Goal: Find specific page/section

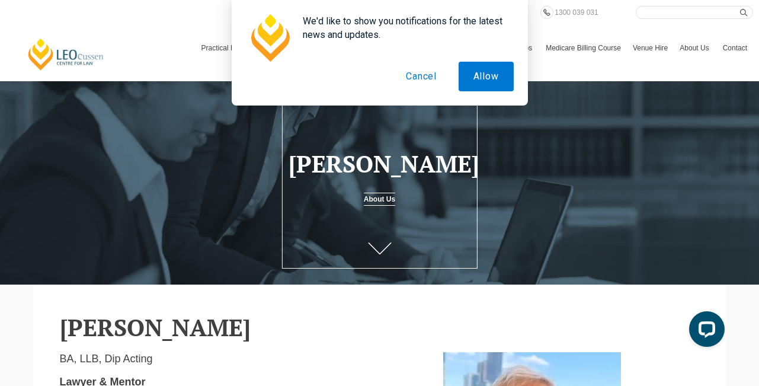
click at [427, 76] on button "Cancel" at bounding box center [421, 77] width 60 height 30
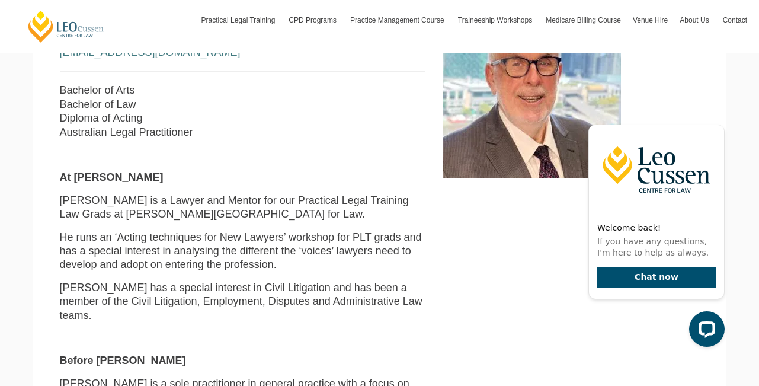
scroll to position [383, 0]
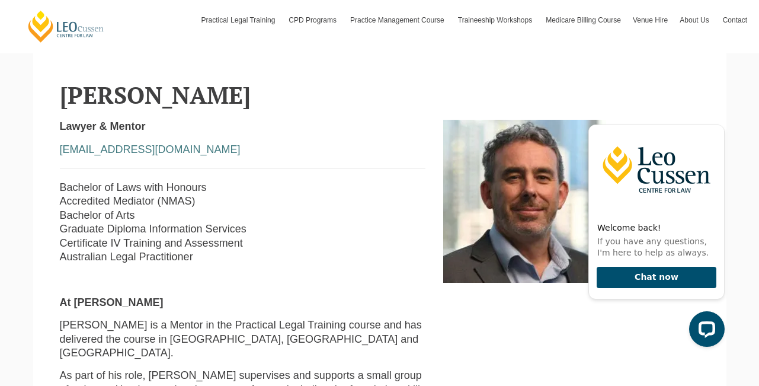
scroll to position [271, 0]
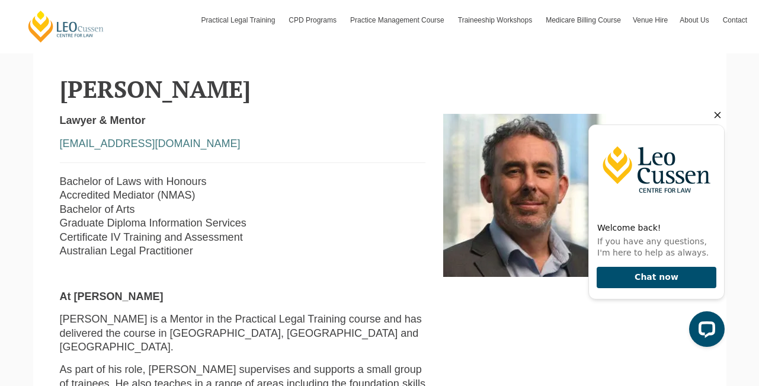
click at [718, 110] on icon "Hide greeting" at bounding box center [717, 115] width 14 height 14
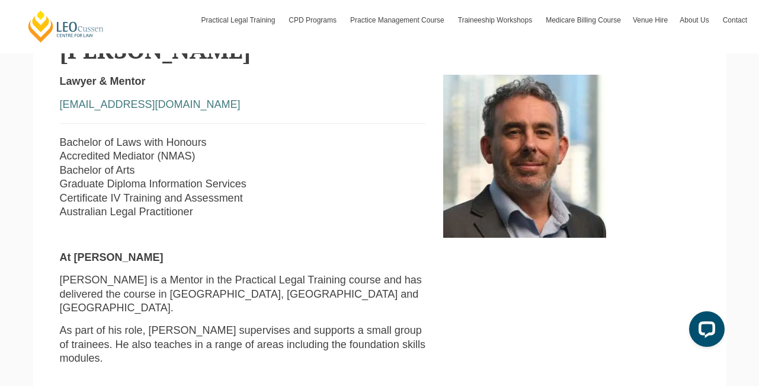
scroll to position [315, 0]
